Goal: Information Seeking & Learning: Learn about a topic

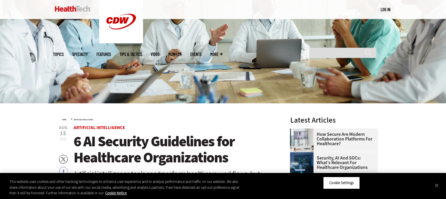
scroll to position [146, 0]
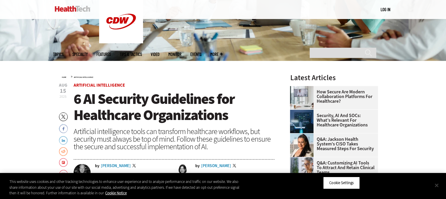
click at [437, 185] on button "Close" at bounding box center [436, 185] width 13 height 13
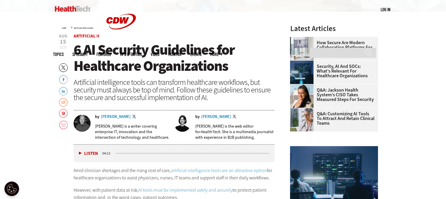
scroll to position [205, 0]
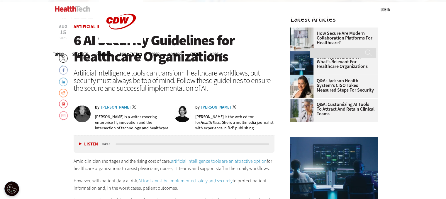
click at [156, 85] on div "Artificial intelligence tools can transform healthcare workflows, but security …" at bounding box center [174, 80] width 201 height 23
click at [79, 145] on button "Listen" at bounding box center [88, 144] width 19 height 4
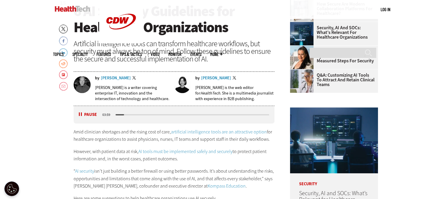
click at [121, 160] on p "However, with patient data at risk, AI tools must be implemented safely and sec…" at bounding box center [174, 155] width 201 height 15
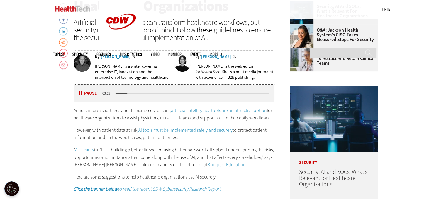
scroll to position [293, 0]
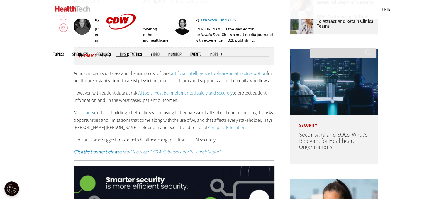
click at [125, 104] on p "However, with patient data at risk, AI tools must be implemented safely and sec…" at bounding box center [174, 96] width 201 height 15
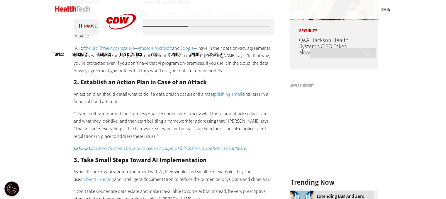
scroll to position [527, 0]
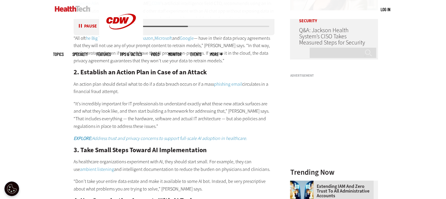
click at [132, 108] on p "“It’s incredibly important for IT professionals to understand exactly what thos…" at bounding box center [174, 115] width 201 height 30
click at [131, 108] on p "“It’s incredibly important for IT professionals to understand exactly what thos…" at bounding box center [174, 115] width 201 height 30
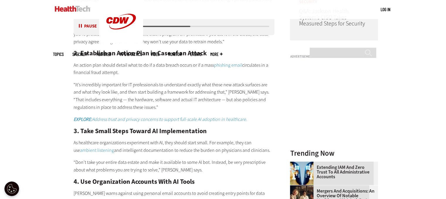
scroll to position [557, 0]
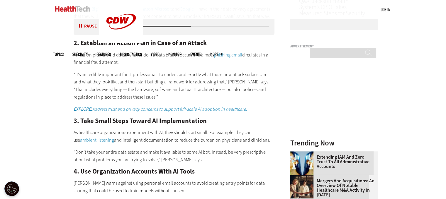
drag, startPoint x: 116, startPoint y: 54, endPoint x: 193, endPoint y: 95, distance: 87.6
click at [188, 67] on div "1. Deploy a Private Instance of an AI Tool To secure AI in hospitals, [PERSON_N…" at bounding box center [174, 127] width 201 height 361
click at [193, 96] on p "“It’s incredibly important for IT professionals to understand exactly what thos…" at bounding box center [174, 86] width 201 height 30
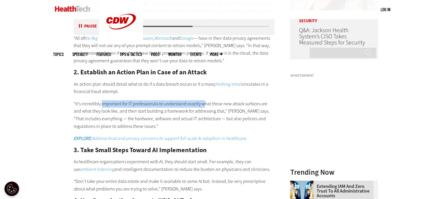
drag, startPoint x: 101, startPoint y: 102, endPoint x: 202, endPoint y: 107, distance: 100.9
click at [202, 107] on p "“It’s incredibly important for IT professionals to understand exactly what thos…" at bounding box center [174, 115] width 201 height 30
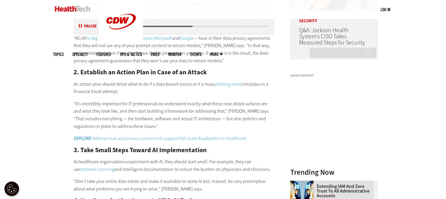
click at [197, 114] on p "“It’s incredibly important for IT professionals to understand exactly what thos…" at bounding box center [174, 115] width 201 height 30
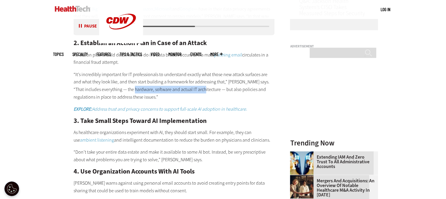
drag, startPoint x: 120, startPoint y: 90, endPoint x: 190, endPoint y: 92, distance: 69.8
click at [189, 92] on p "“It’s incredibly important for IT professionals to understand exactly what thos…" at bounding box center [174, 86] width 201 height 30
click at [192, 90] on p "“It’s incredibly important for IT professionals to understand exactly what thos…" at bounding box center [174, 86] width 201 height 30
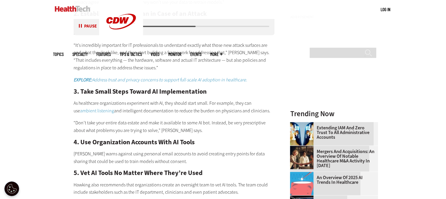
click at [181, 116] on div "1. Deploy a Private Instance of an AI Tool To secure AI in hospitals, [PERSON_N…" at bounding box center [174, 98] width 201 height 361
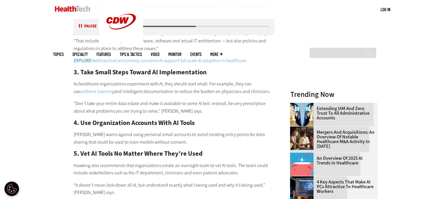
scroll to position [615, 0]
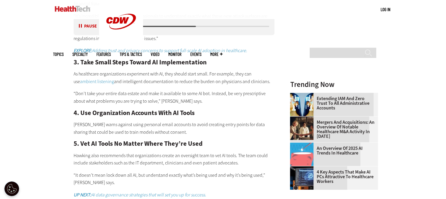
click at [170, 98] on p "“Don’t take your entire data estate and make it available to some AI bot. Inste…" at bounding box center [174, 97] width 201 height 15
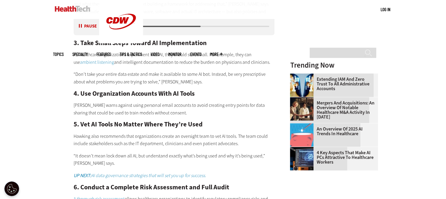
scroll to position [645, 0]
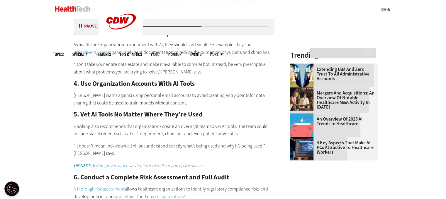
click at [168, 94] on p "[PERSON_NAME] warns against using personal email accounts to avoid creating ent…" at bounding box center [174, 99] width 201 height 15
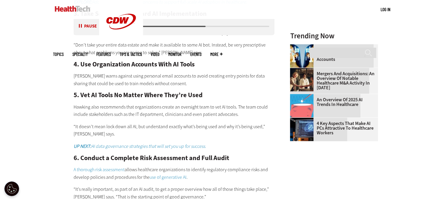
scroll to position [674, 0]
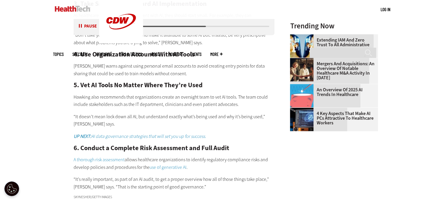
click at [148, 94] on p "Hawking also recommends that organizations create an oversight team to vet AI t…" at bounding box center [174, 100] width 201 height 15
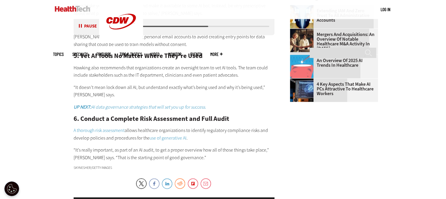
scroll to position [732, 0]
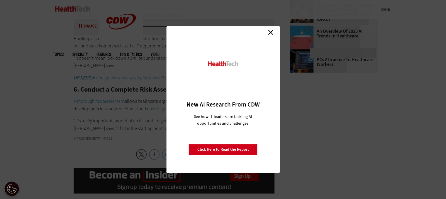
click at [271, 30] on link "Close" at bounding box center [270, 32] width 9 height 9
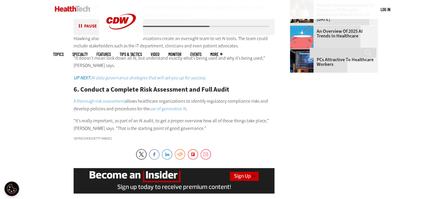
click at [142, 101] on p "A thorough risk assessment allows healthcare organizations to identify regulato…" at bounding box center [174, 105] width 201 height 15
drag, startPoint x: 145, startPoint y: 100, endPoint x: 243, endPoint y: 98, distance: 97.3
click at [241, 98] on p "A thorough risk assessment allows healthcare organizations to identify regulato…" at bounding box center [174, 105] width 201 height 15
click at [248, 98] on p "A thorough risk assessment allows healthcare organizations to identify regulato…" at bounding box center [174, 105] width 201 height 15
click at [180, 89] on h2 "6. Conduct a Complete Risk Assessment and Full Audit" at bounding box center [174, 89] width 201 height 6
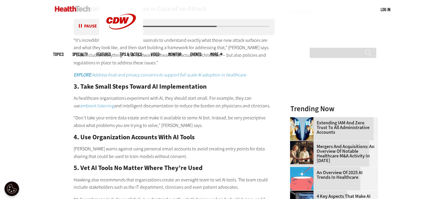
scroll to position [645, 0]
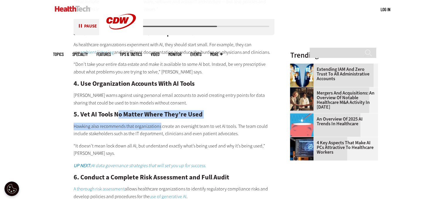
drag, startPoint x: 119, startPoint y: 114, endPoint x: 160, endPoint y: 120, distance: 41.5
click at [160, 120] on div "1. Deploy a Private Instance of an AI Tool To secure AI in hospitals, [PERSON_N…" at bounding box center [174, 39] width 201 height 361
click at [172, 116] on h2 "5. Vet AI Tools No Matter Where They’re Used" at bounding box center [174, 114] width 201 height 6
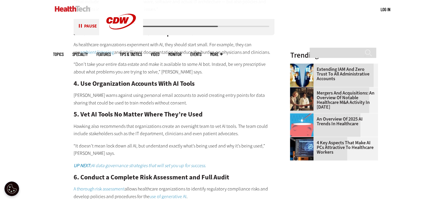
click at [121, 91] on div "1. Deploy a Private Instance of an AI Tool To secure AI in hospitals, [PERSON_N…" at bounding box center [174, 39] width 201 height 361
